Goal: Find specific page/section: Find specific page/section

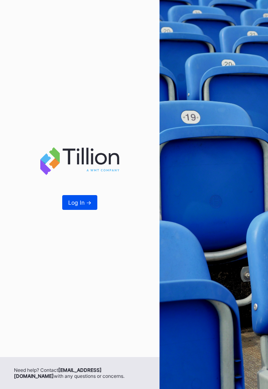
click at [84, 205] on div "Log In ->" at bounding box center [79, 202] width 23 height 7
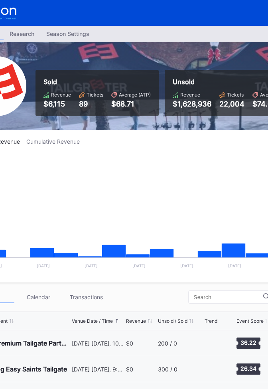
scroll to position [363, 0]
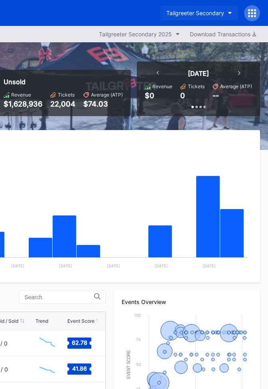
click at [173, 10] on div "Tailgreeter Secondary" at bounding box center [195, 13] width 58 height 7
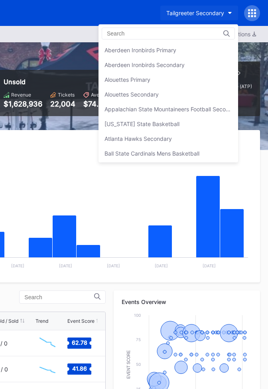
scroll to position [2543, 0]
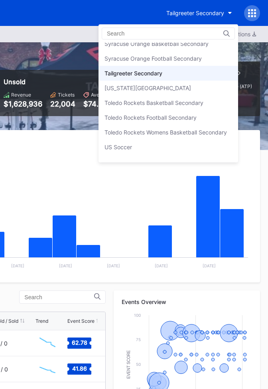
click at [166, 26] on div "Aberdeen Ironbirds Primary Aberdeen Ironbirds Secondary Alouettes Primary Aloue…" at bounding box center [168, 93] width 140 height 138
click at [160, 29] on div at bounding box center [168, 34] width 133 height 12
click at [134, 30] on input at bounding box center [142, 33] width 70 height 6
type input "f"
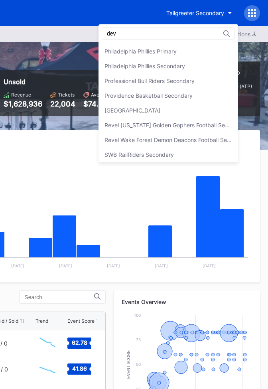
scroll to position [0, 0]
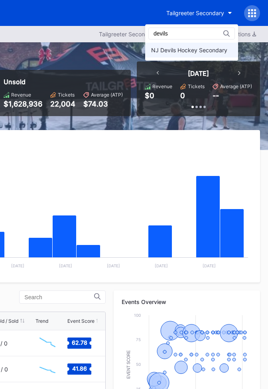
type input "devils"
click at [171, 47] on div "NJ Devils Hockey Secondary" at bounding box center [189, 50] width 76 height 7
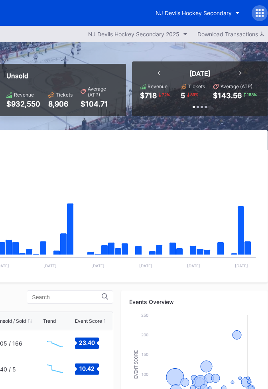
scroll to position [0, 210]
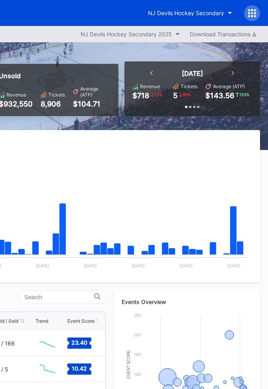
click at [246, 8] on div at bounding box center [252, 13] width 16 height 16
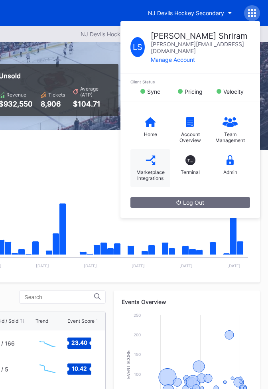
click at [156, 153] on div "Marketplace Integrations" at bounding box center [150, 168] width 40 height 38
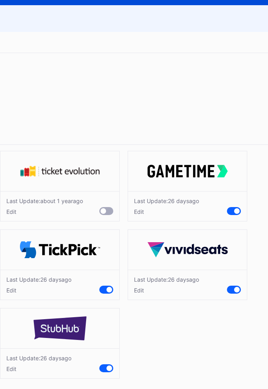
scroll to position [21, 152]
